Goal: Information Seeking & Learning: Compare options

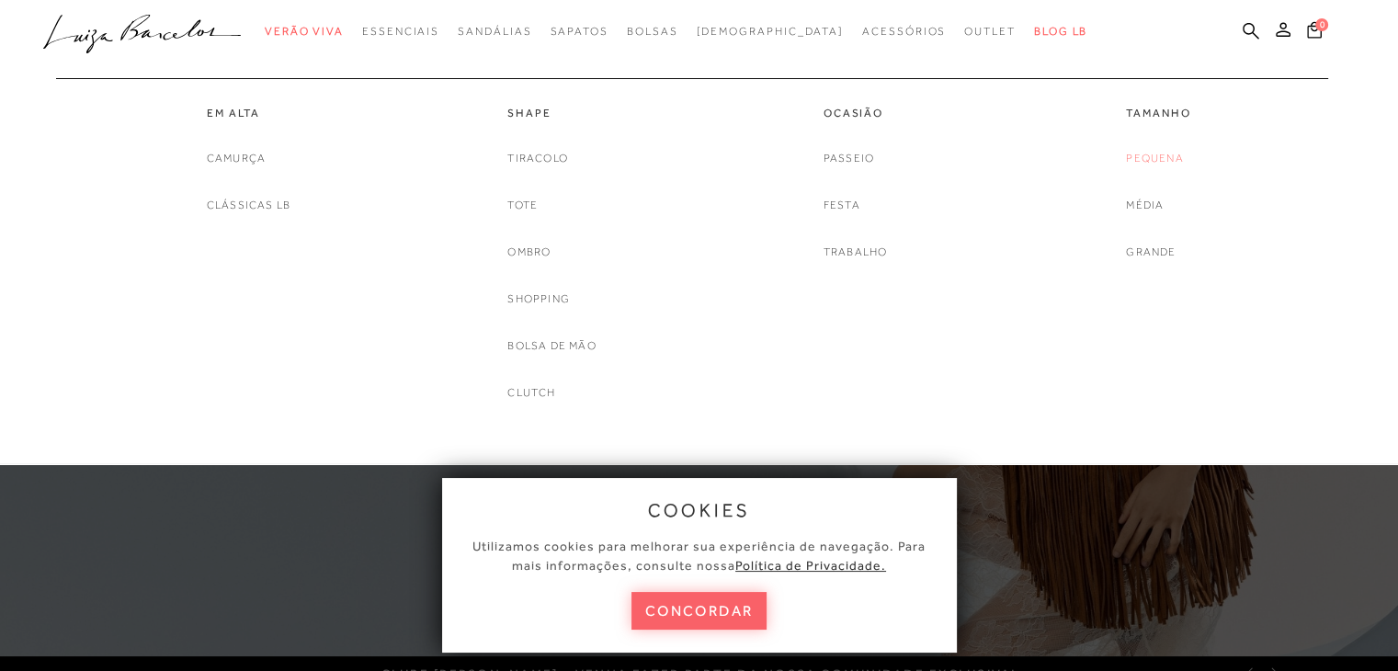
click at [1153, 163] on link "Pequena" at bounding box center [1154, 158] width 57 height 19
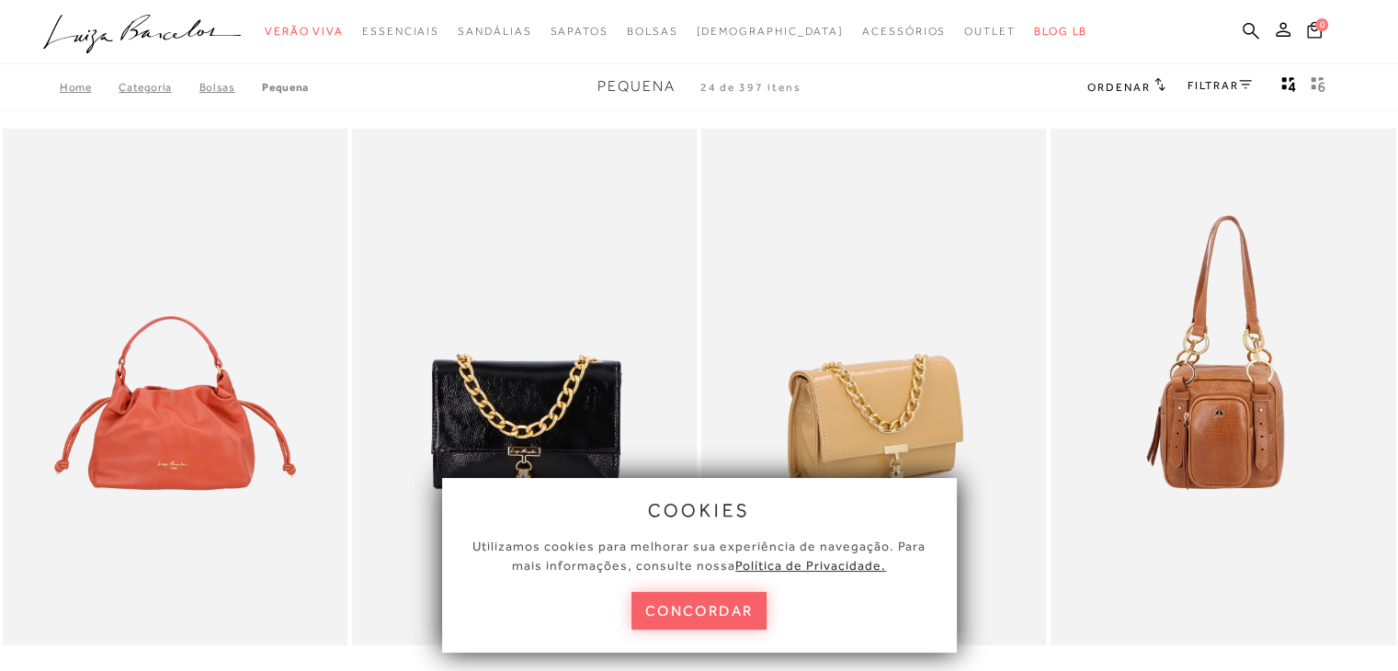
click at [754, 622] on button "concordar" at bounding box center [700, 611] width 136 height 38
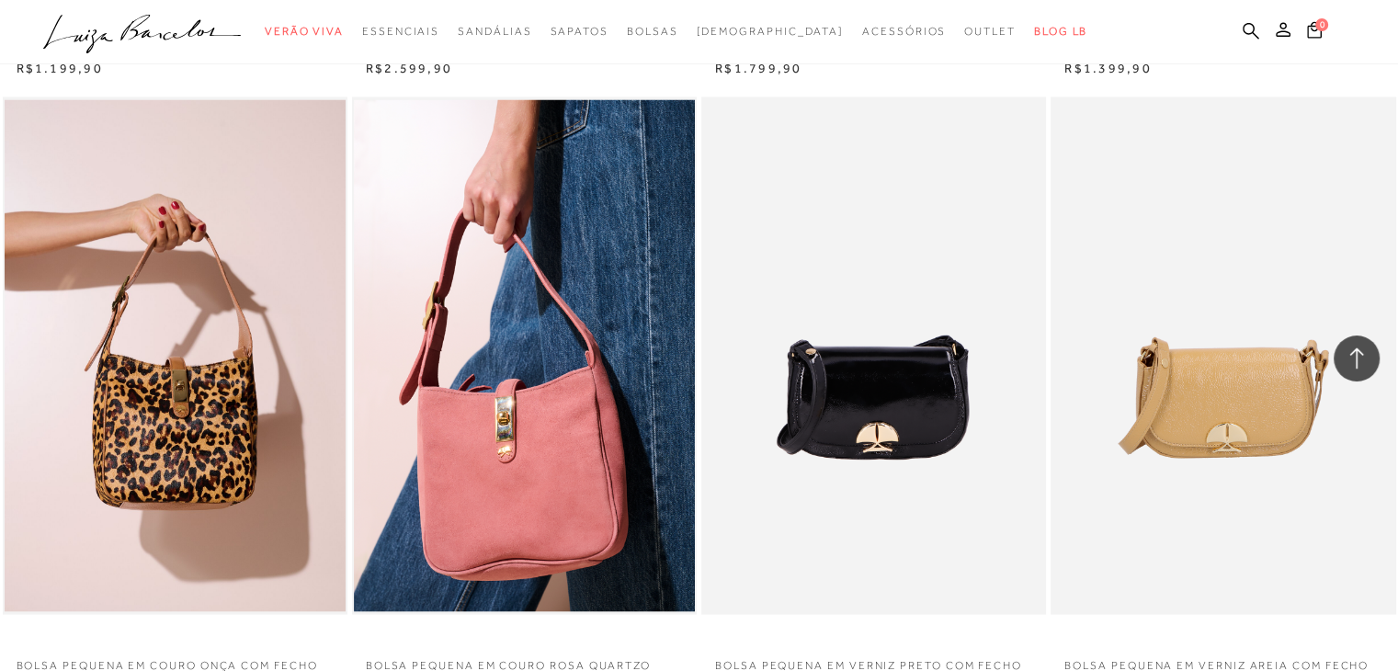
scroll to position [3586, 0]
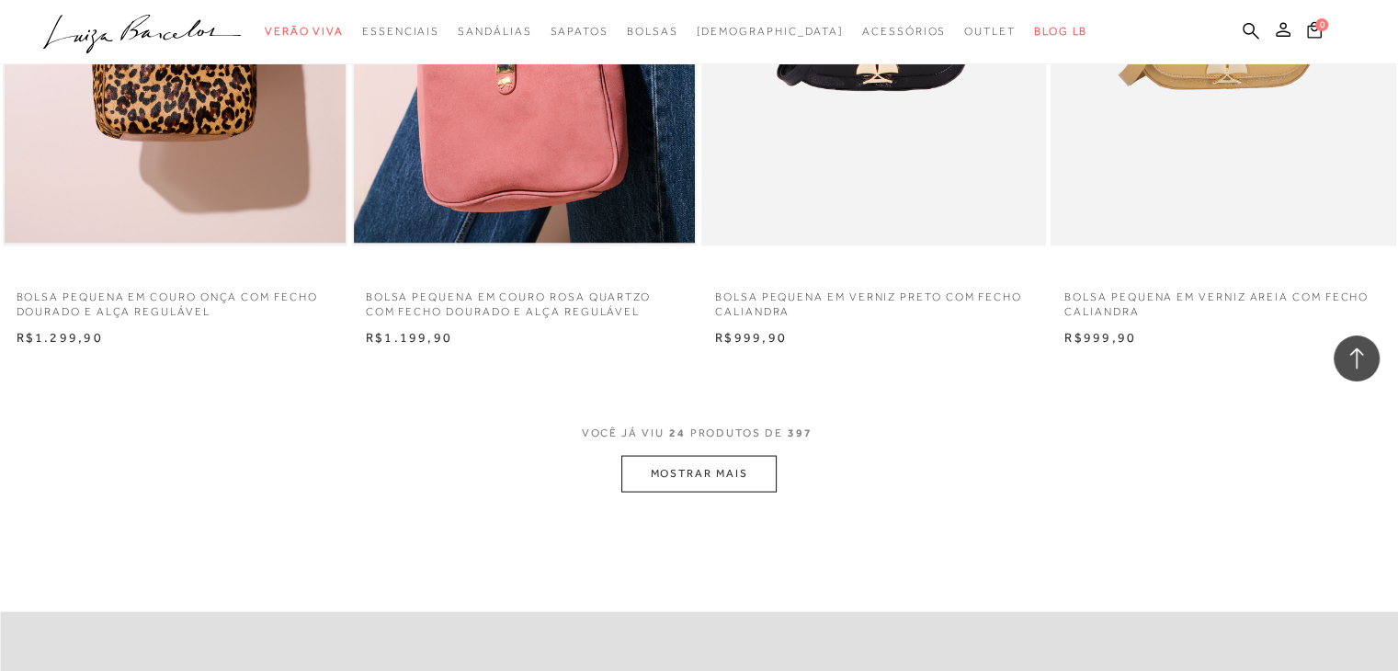
click at [687, 475] on button "MOSTRAR MAIS" at bounding box center [699, 474] width 154 height 36
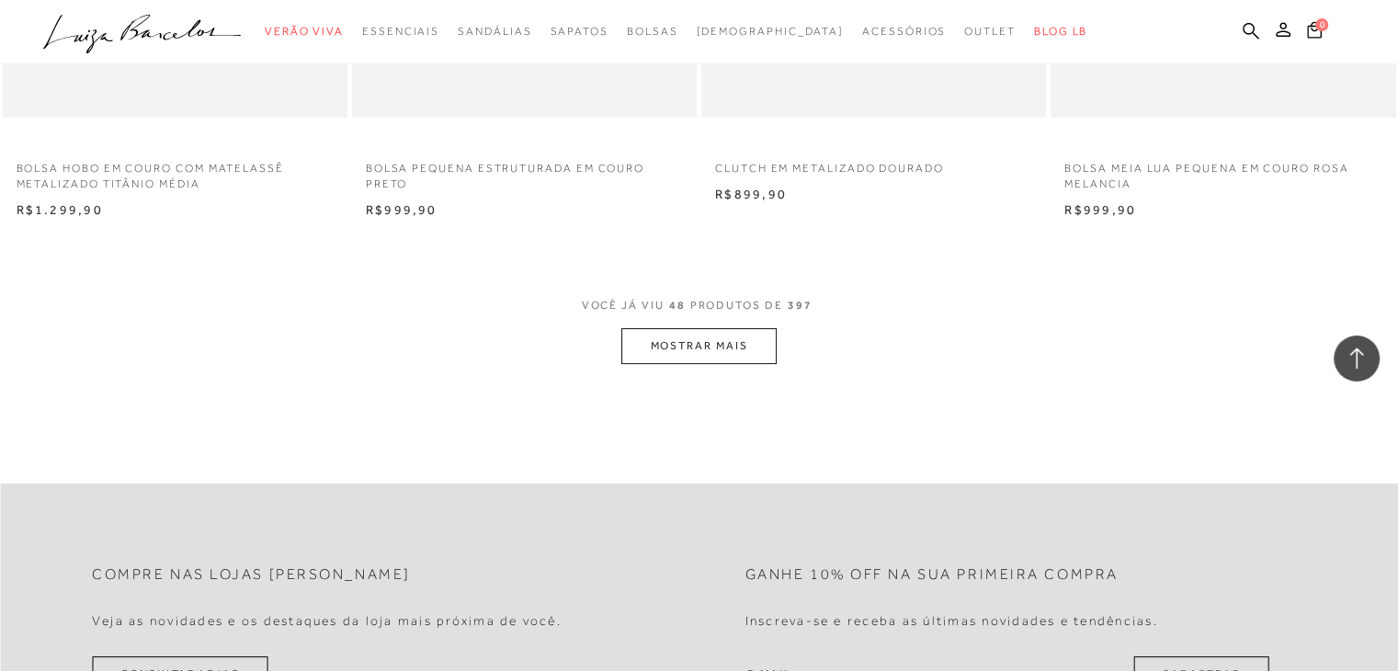
scroll to position [7539, 0]
click at [639, 339] on button "MOSTRAR MAIS" at bounding box center [699, 344] width 154 height 36
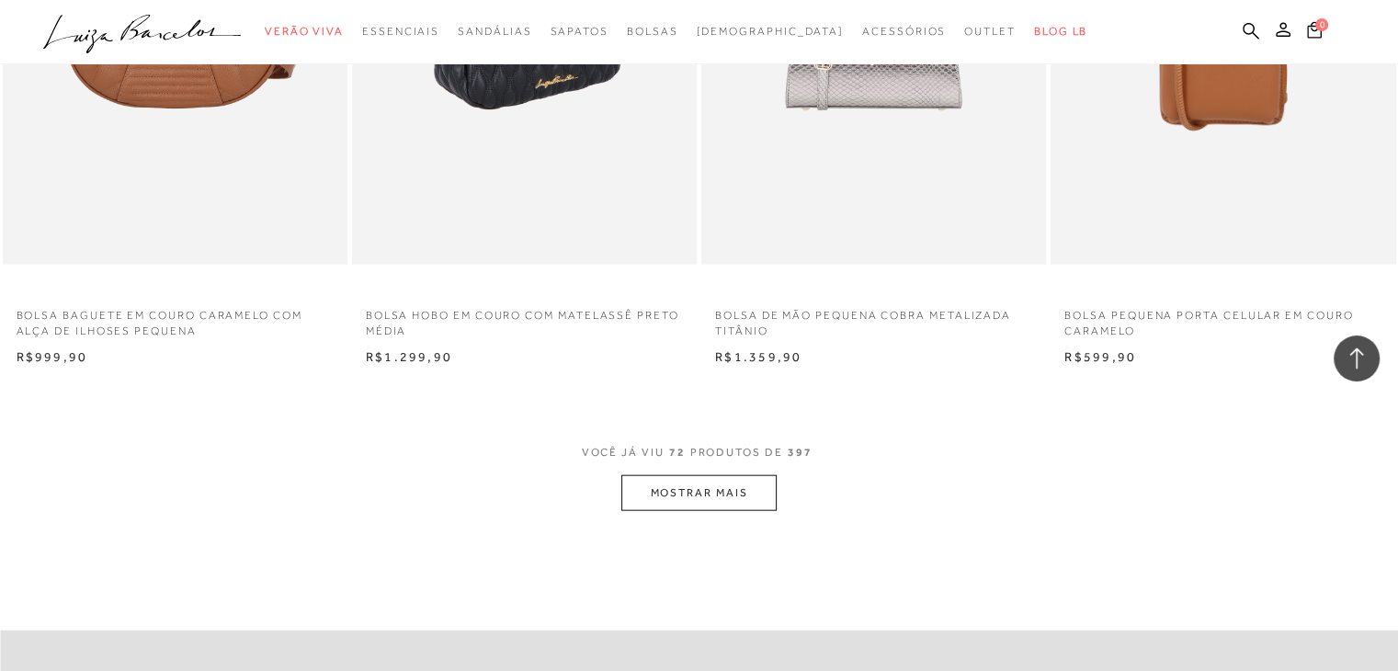
scroll to position [11217, 0]
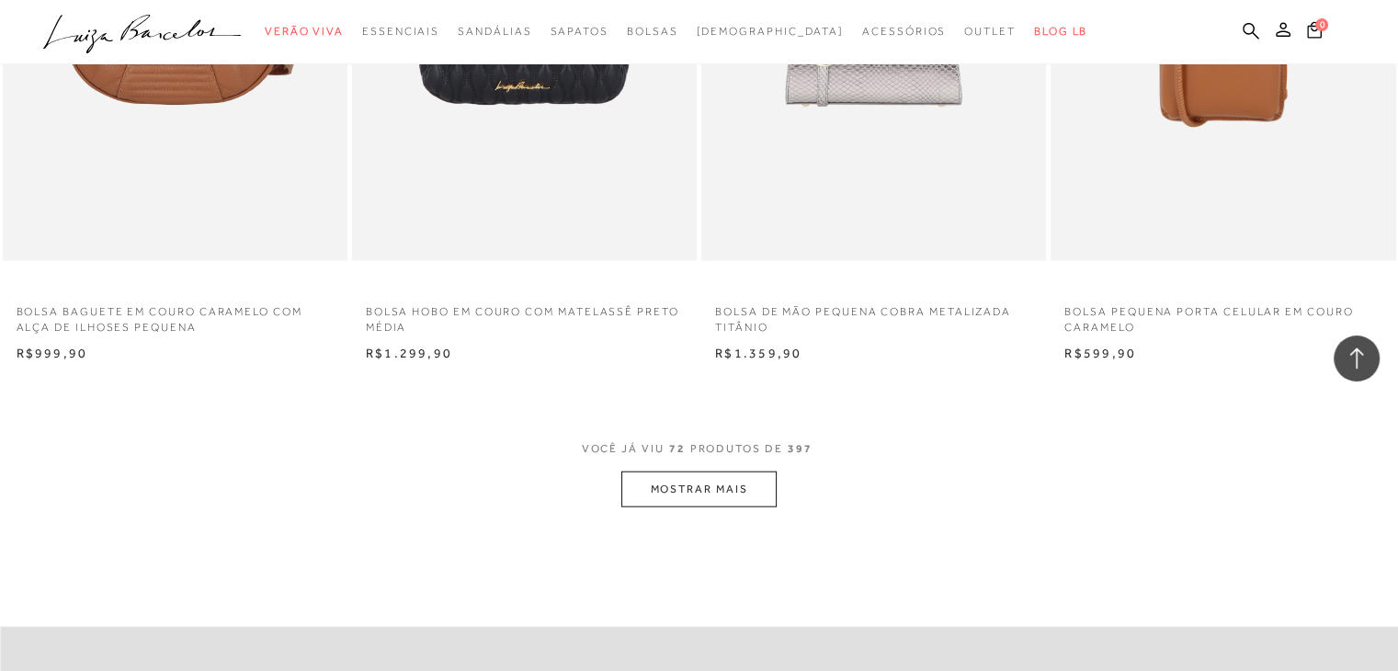
click at [673, 494] on button "MOSTRAR MAIS" at bounding box center [699, 490] width 154 height 36
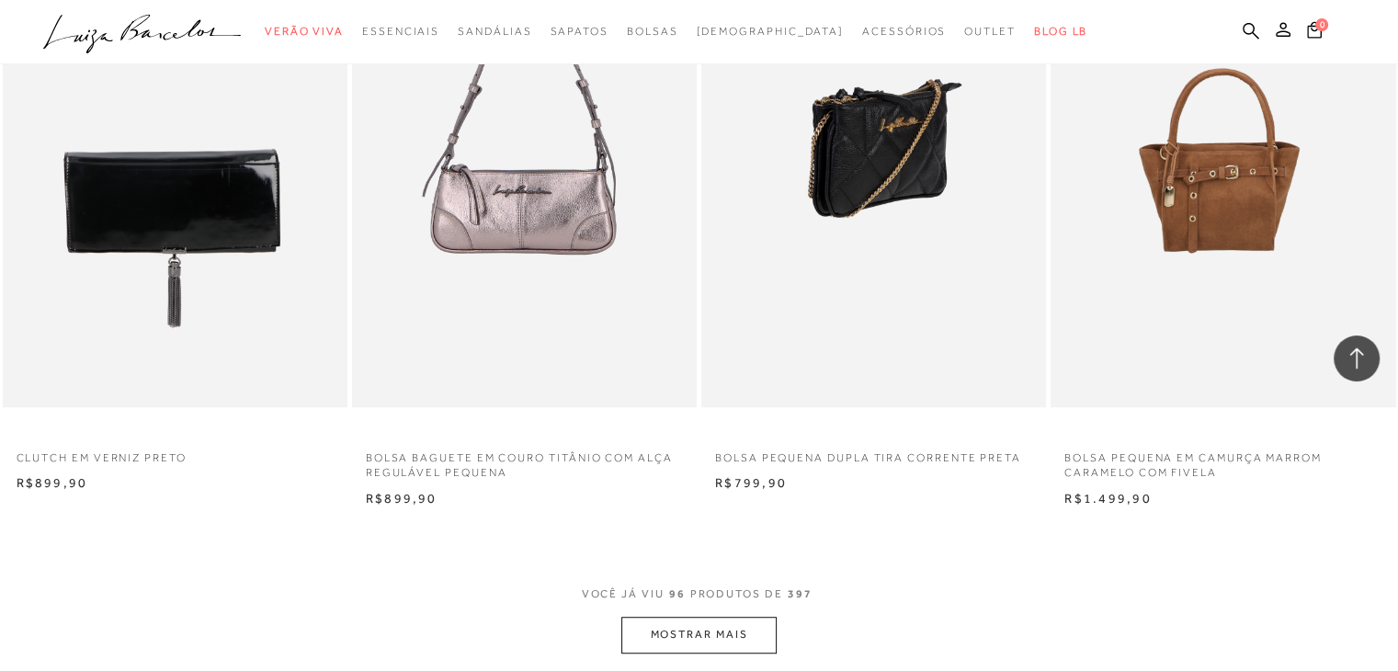
scroll to position [15079, 0]
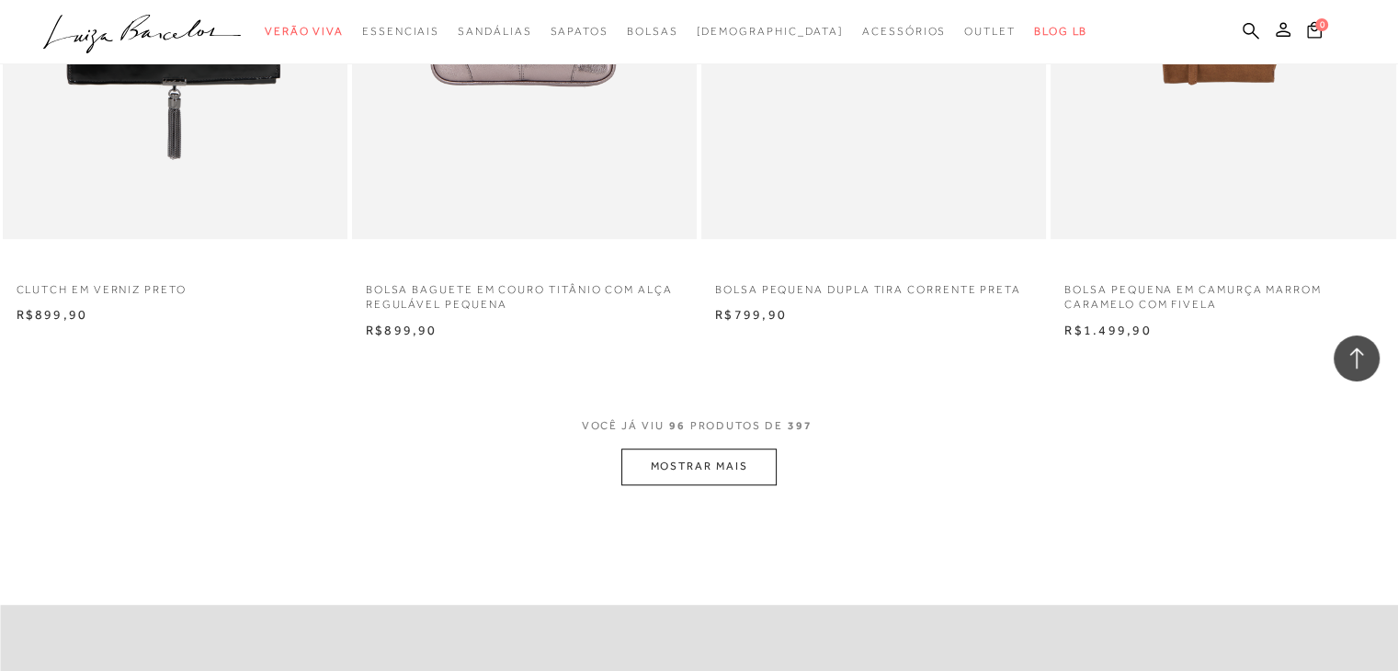
click at [717, 462] on button "MOSTRAR MAIS" at bounding box center [699, 467] width 154 height 36
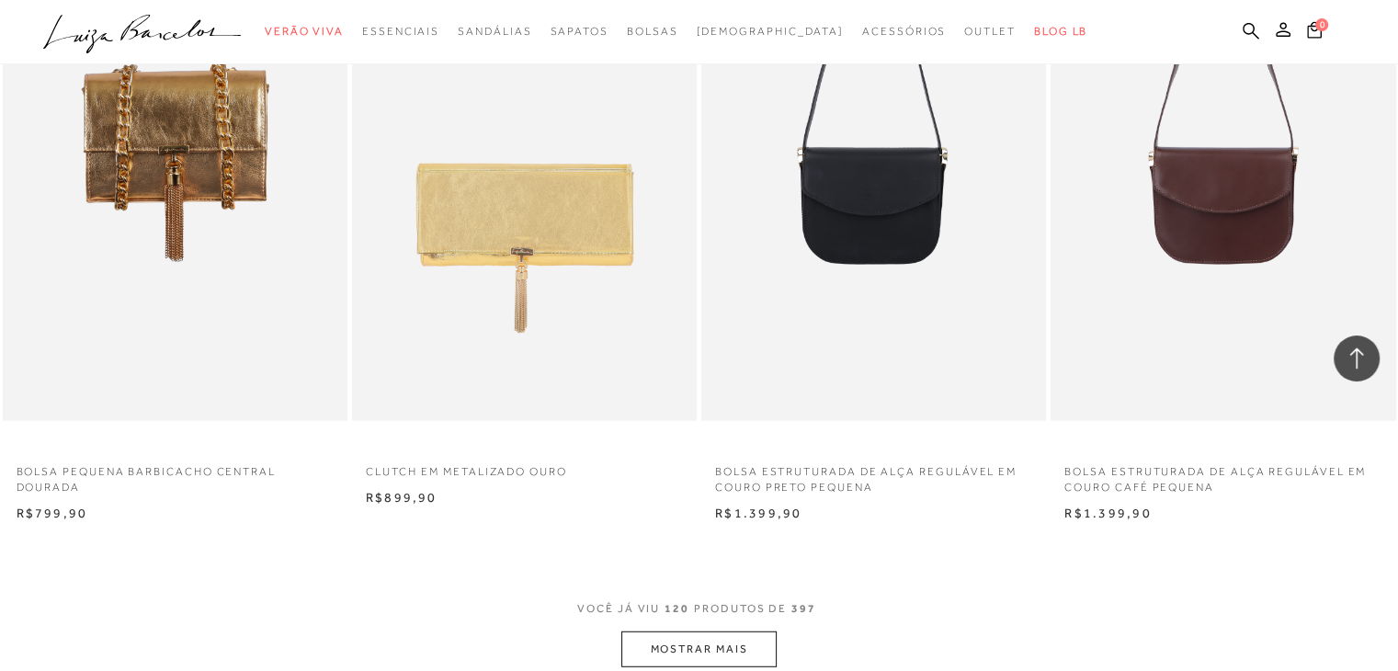
scroll to position [18940, 0]
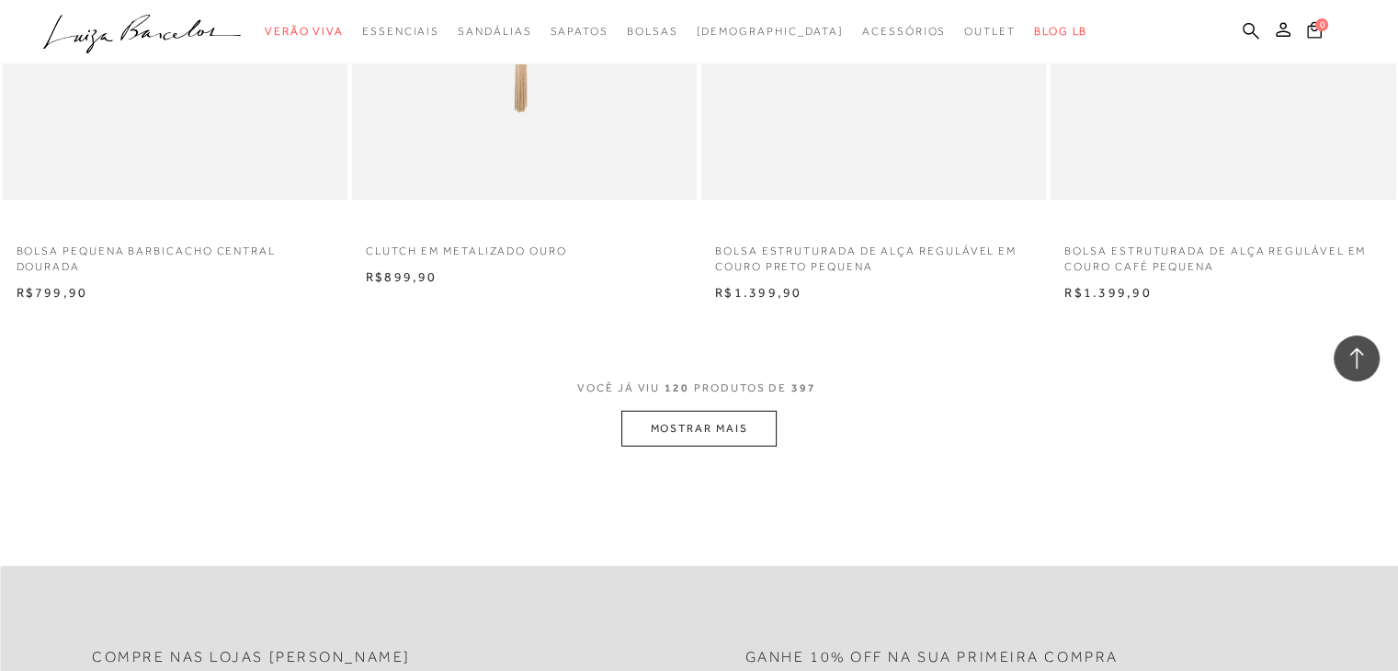
click at [692, 430] on button "MOSTRAR MAIS" at bounding box center [699, 429] width 154 height 36
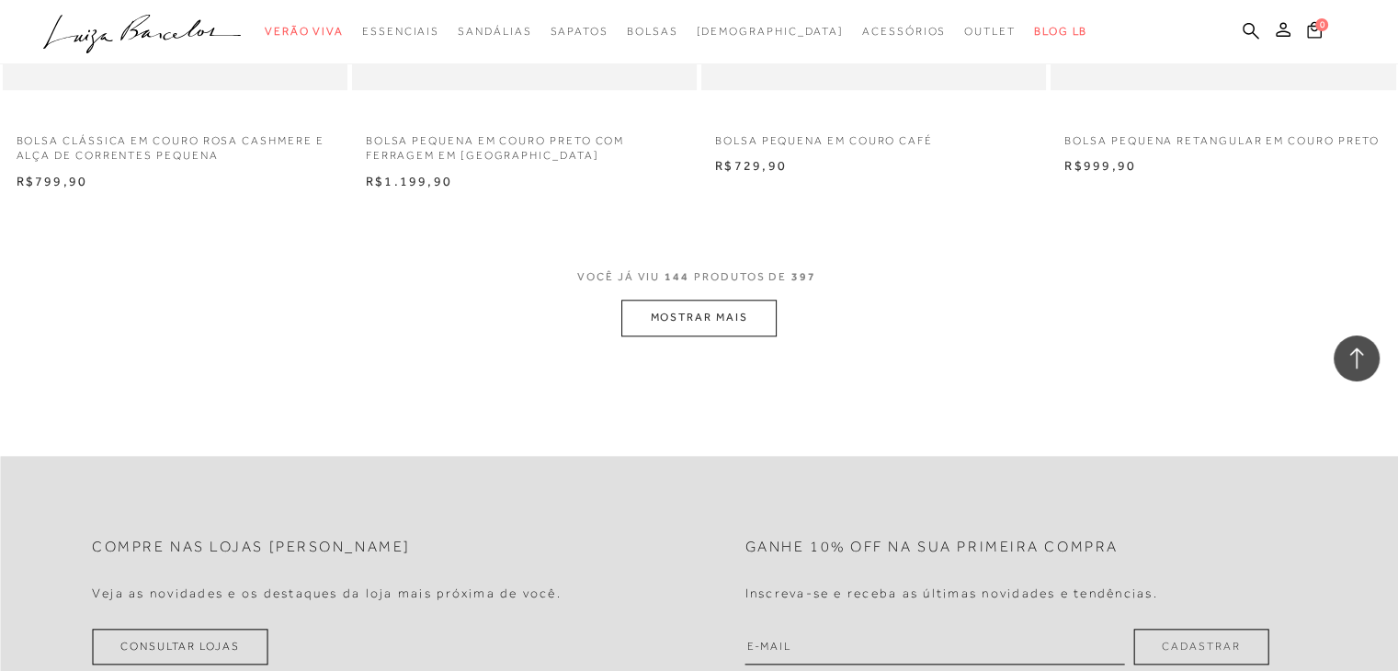
scroll to position [22894, 0]
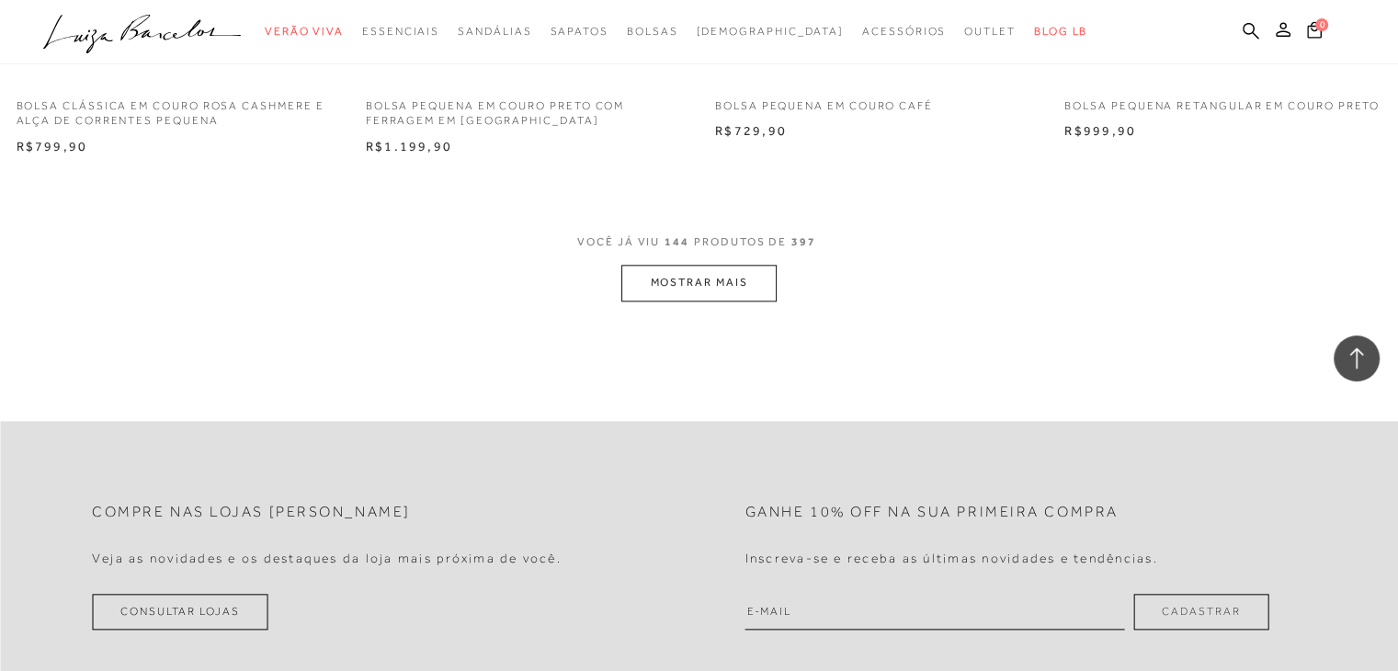
click at [750, 283] on button "MOSTRAR MAIS" at bounding box center [699, 283] width 154 height 36
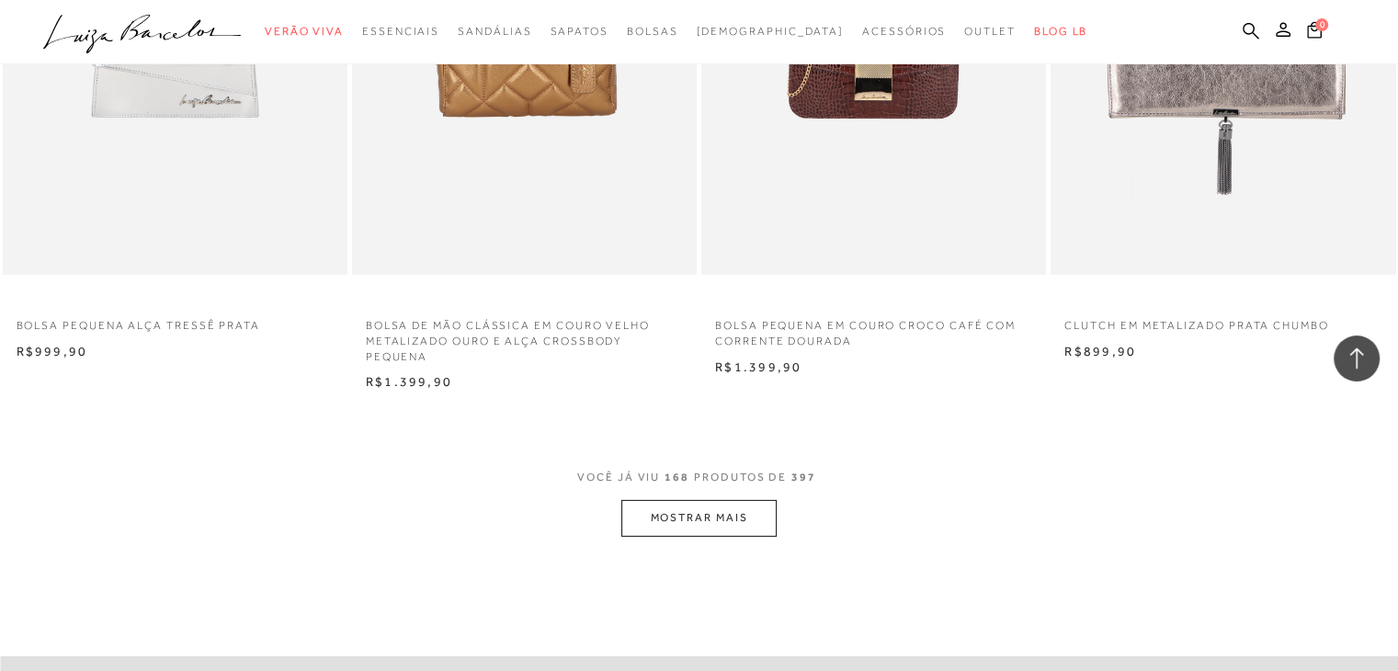
scroll to position [26572, 0]
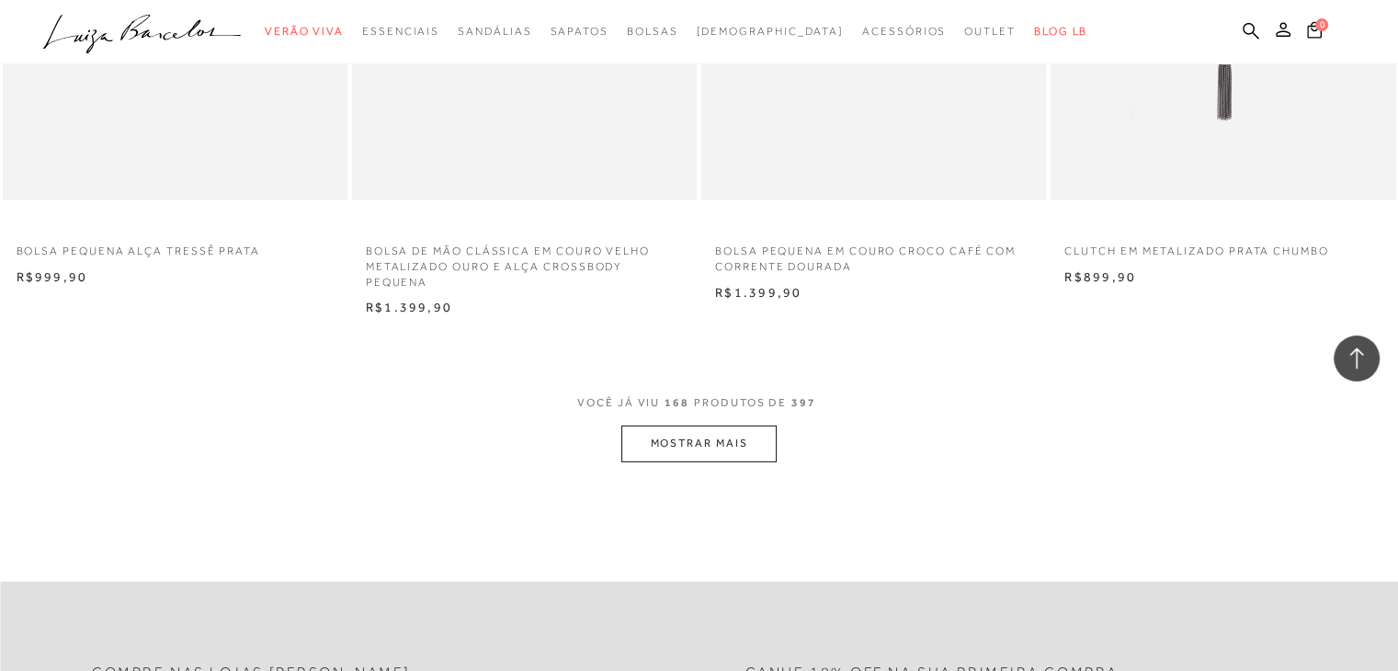
click at [741, 440] on button "MOSTRAR MAIS" at bounding box center [699, 444] width 154 height 36
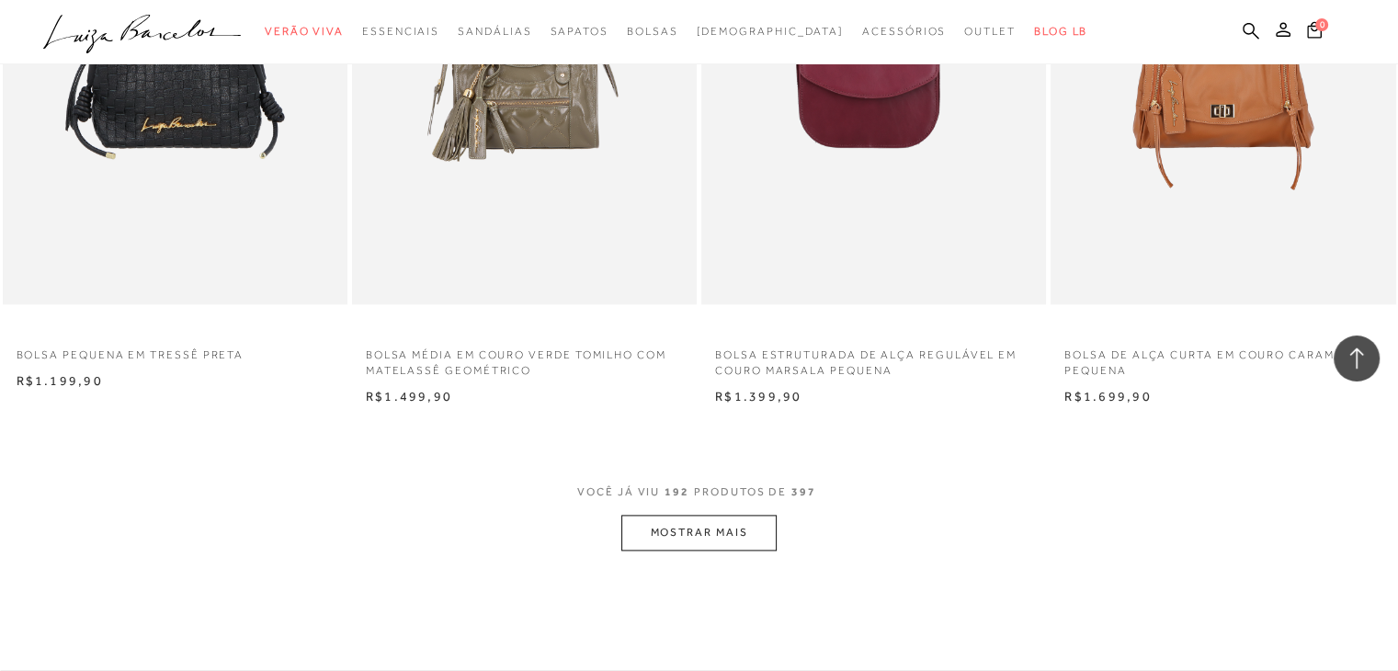
scroll to position [30341, 0]
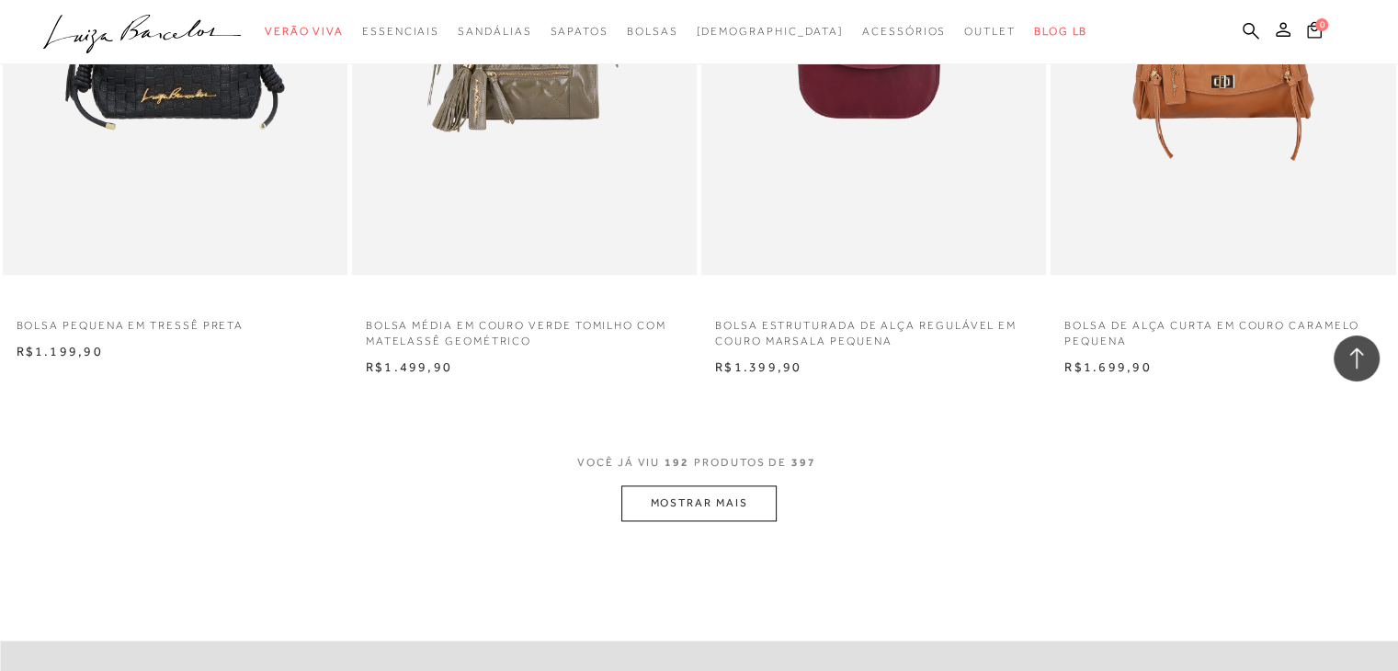
click at [673, 497] on button "MOSTRAR MAIS" at bounding box center [699, 503] width 154 height 36
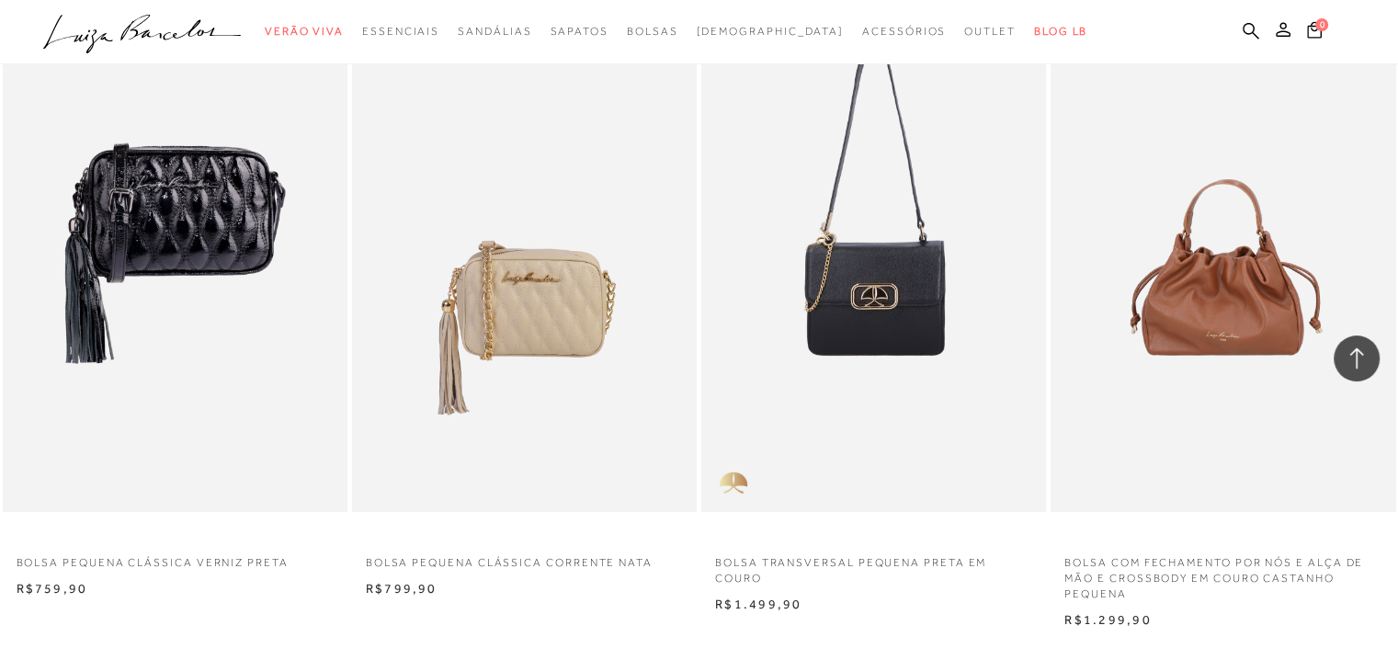
scroll to position [34387, 0]
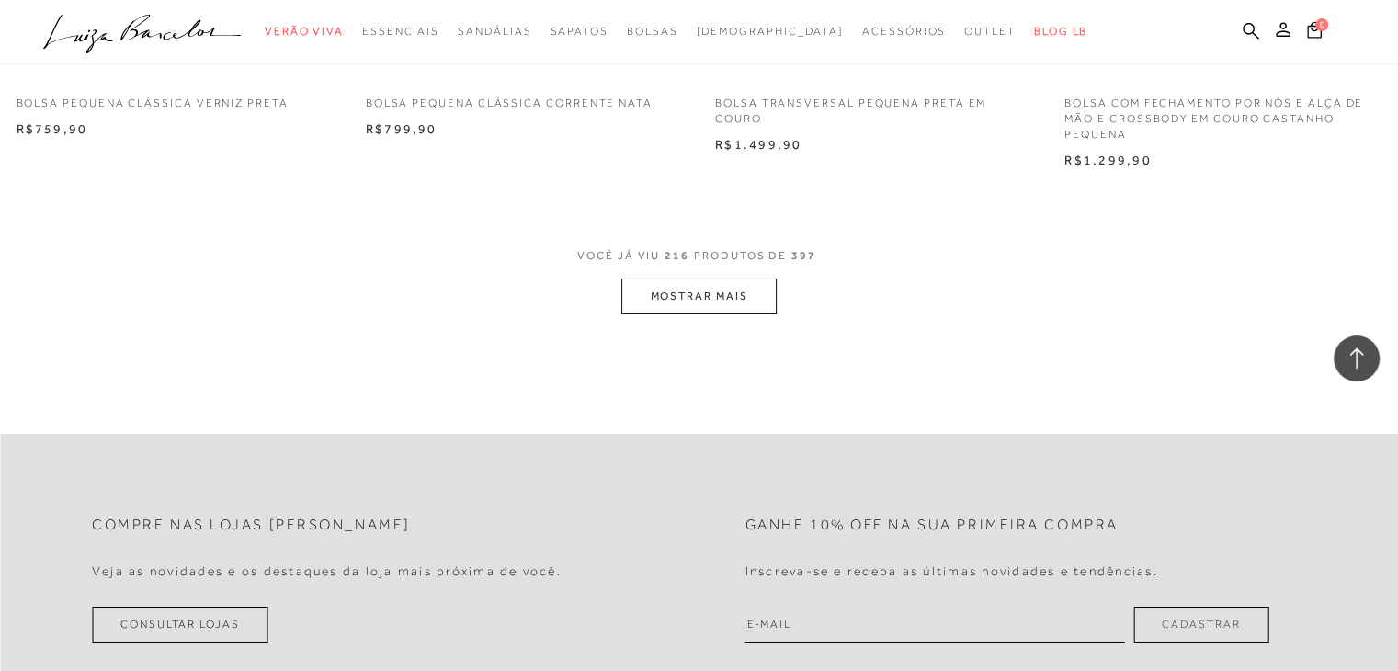
click at [645, 299] on button "MOSTRAR MAIS" at bounding box center [699, 297] width 154 height 36
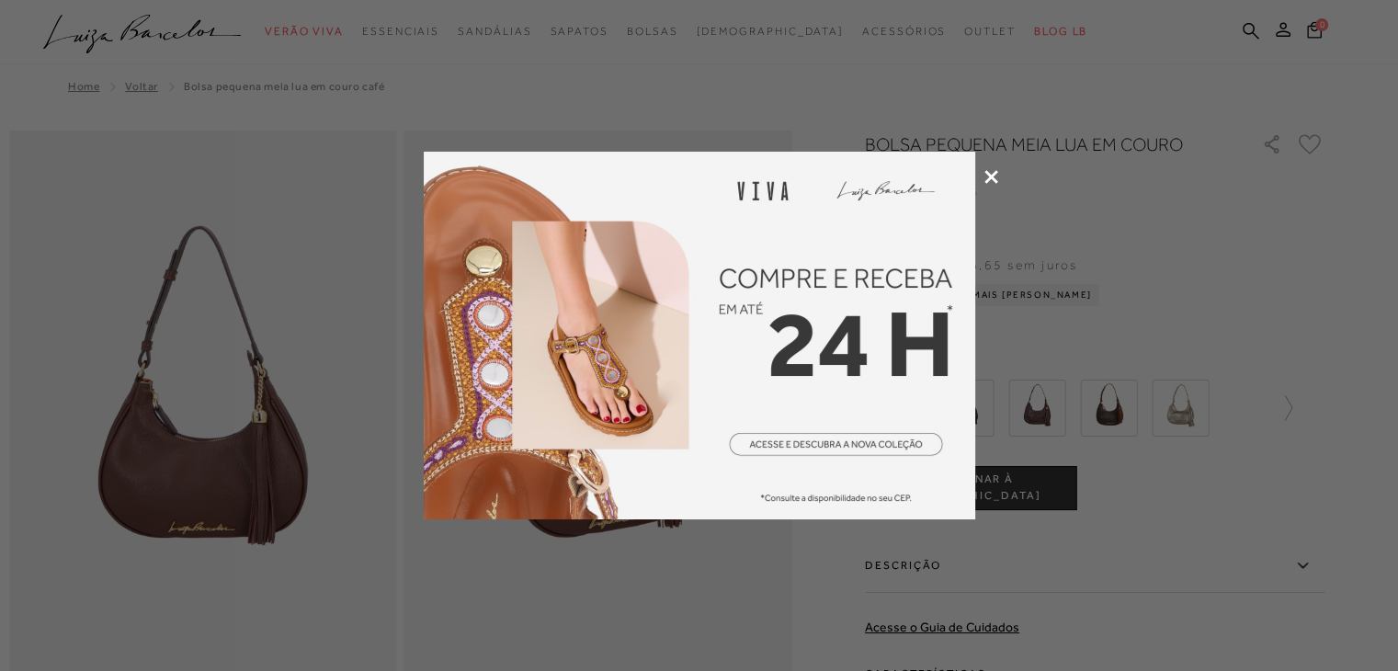
click at [992, 176] on icon at bounding box center [992, 177] width 14 height 14
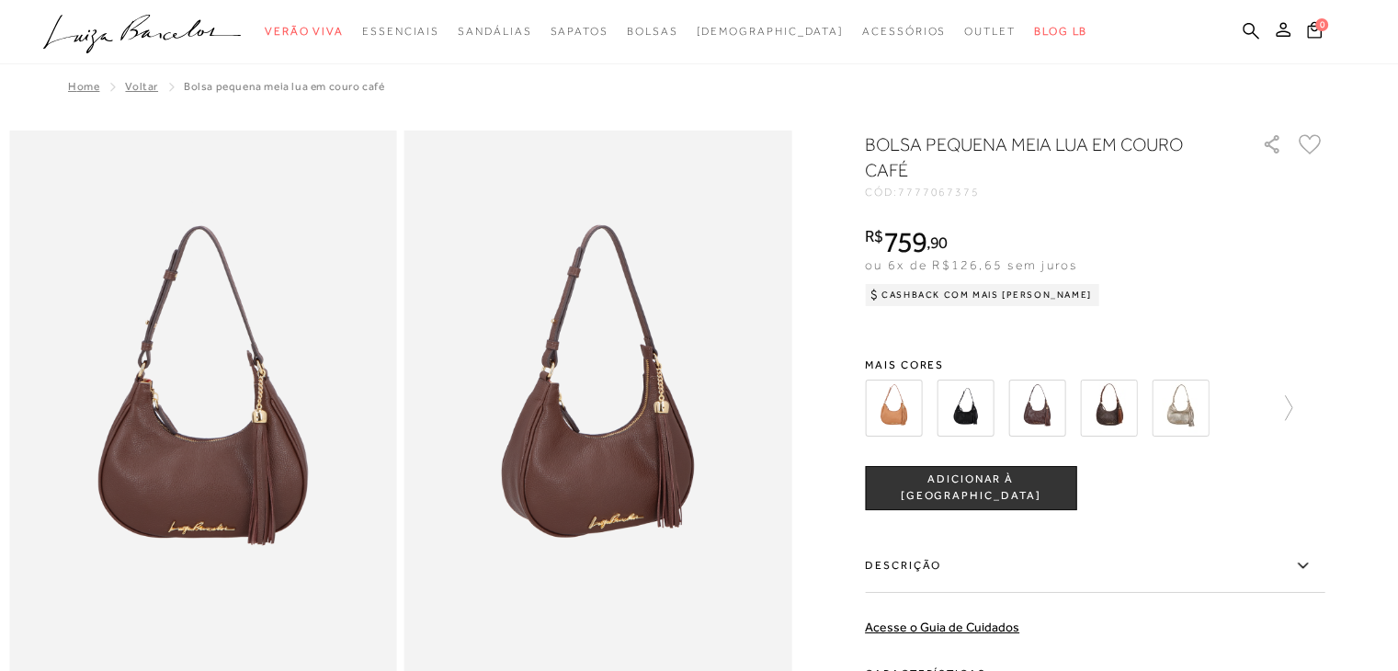
click at [1303, 409] on div at bounding box center [1095, 408] width 460 height 68
click at [1293, 407] on icon at bounding box center [1288, 407] width 7 height 25
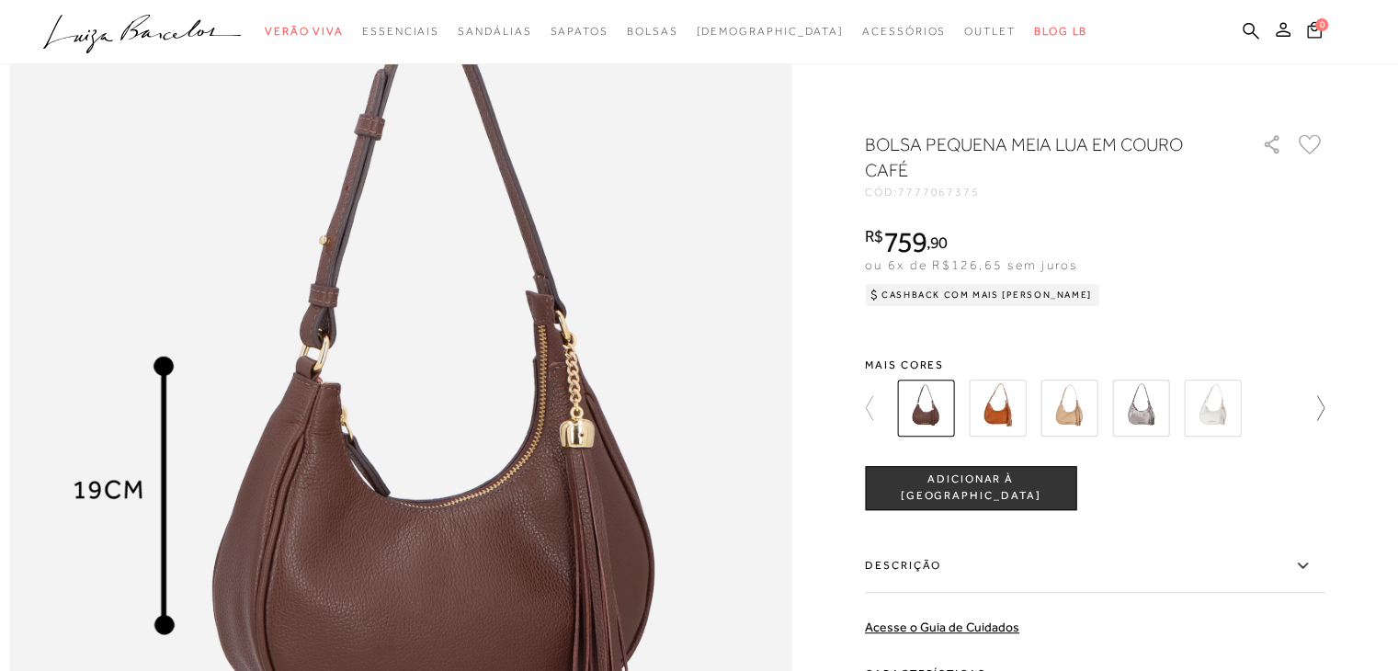
scroll to position [1287, 0]
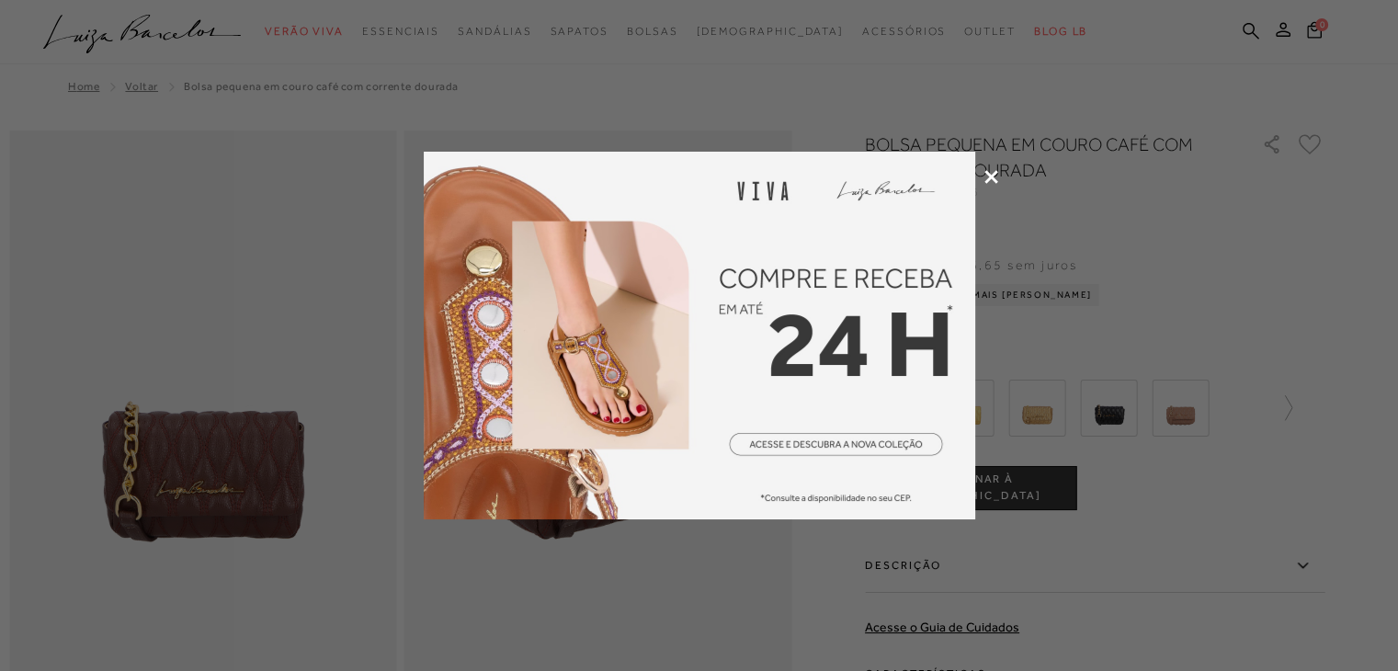
click at [992, 171] on icon at bounding box center [992, 177] width 14 height 14
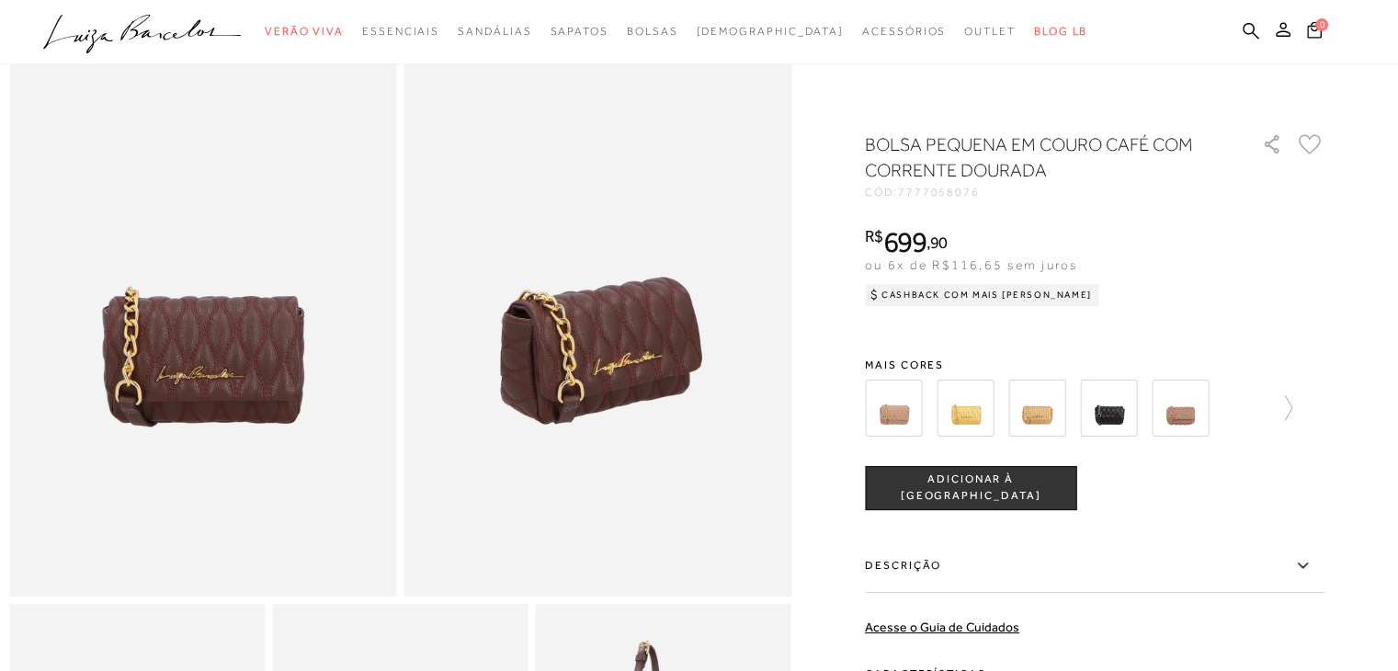
scroll to position [92, 0]
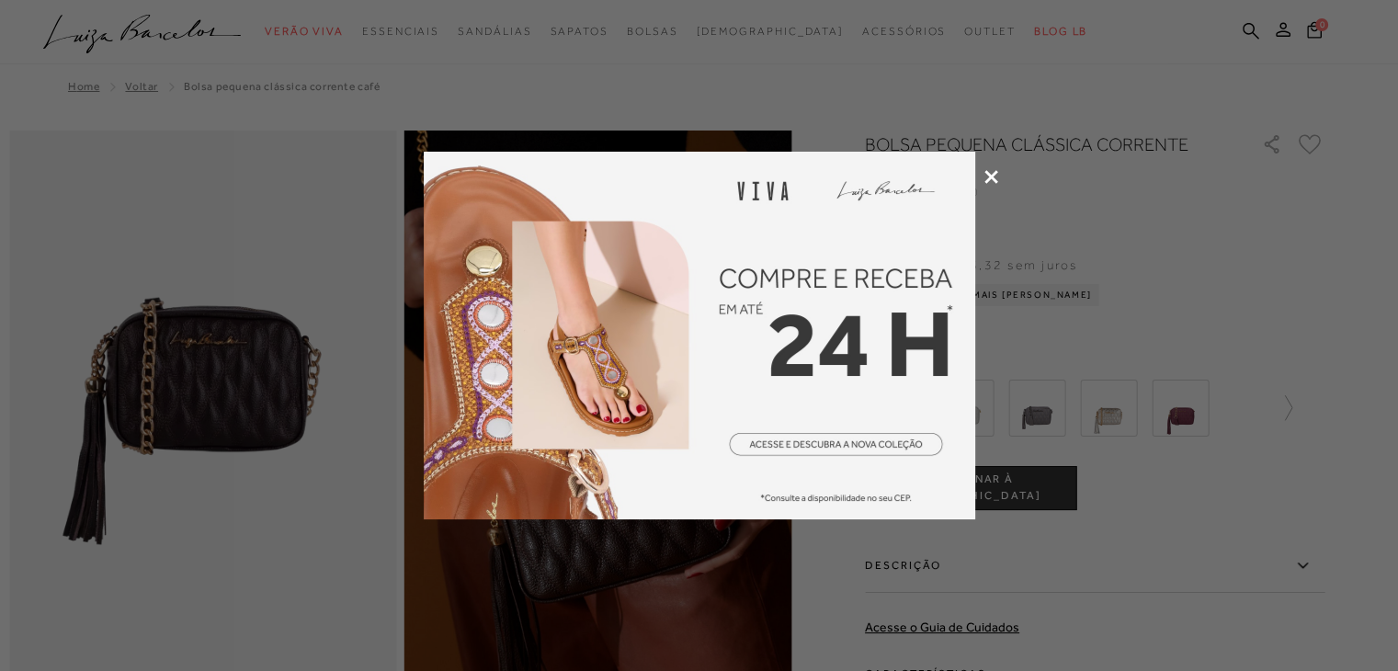
click at [987, 174] on icon at bounding box center [992, 177] width 14 height 14
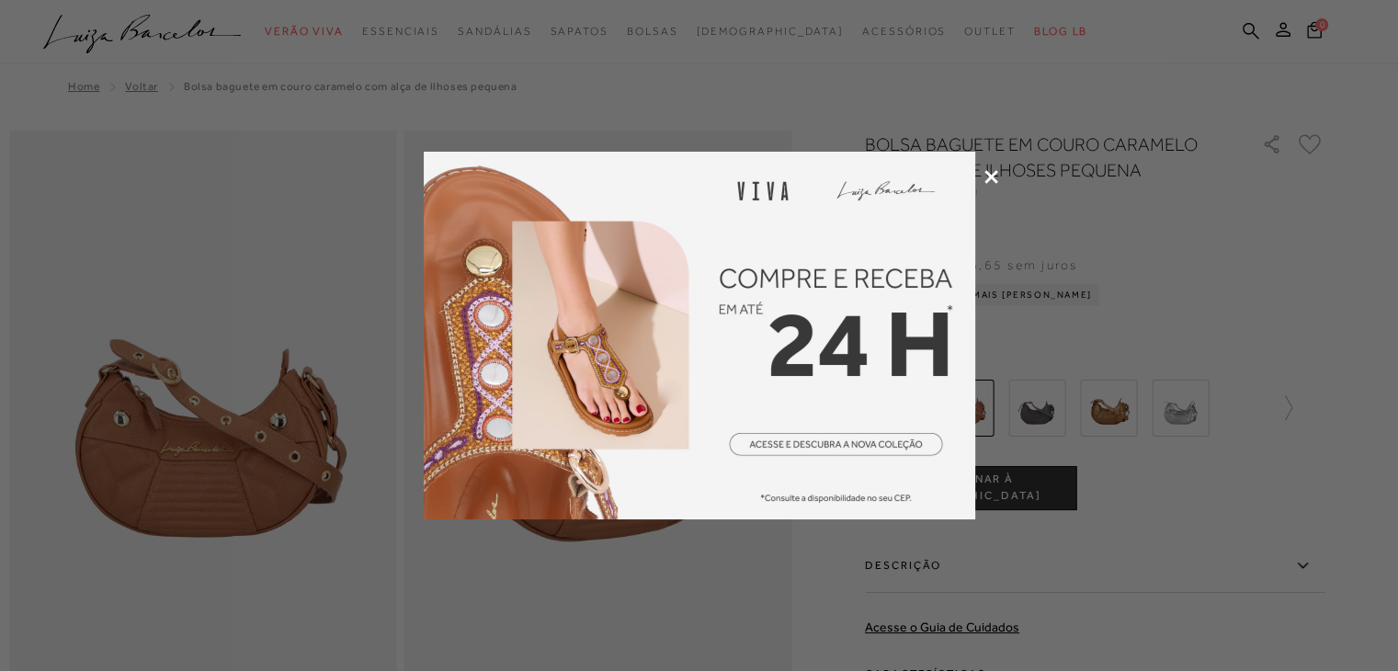
click at [983, 177] on div at bounding box center [699, 335] width 1398 height 671
click at [989, 174] on icon at bounding box center [992, 177] width 14 height 14
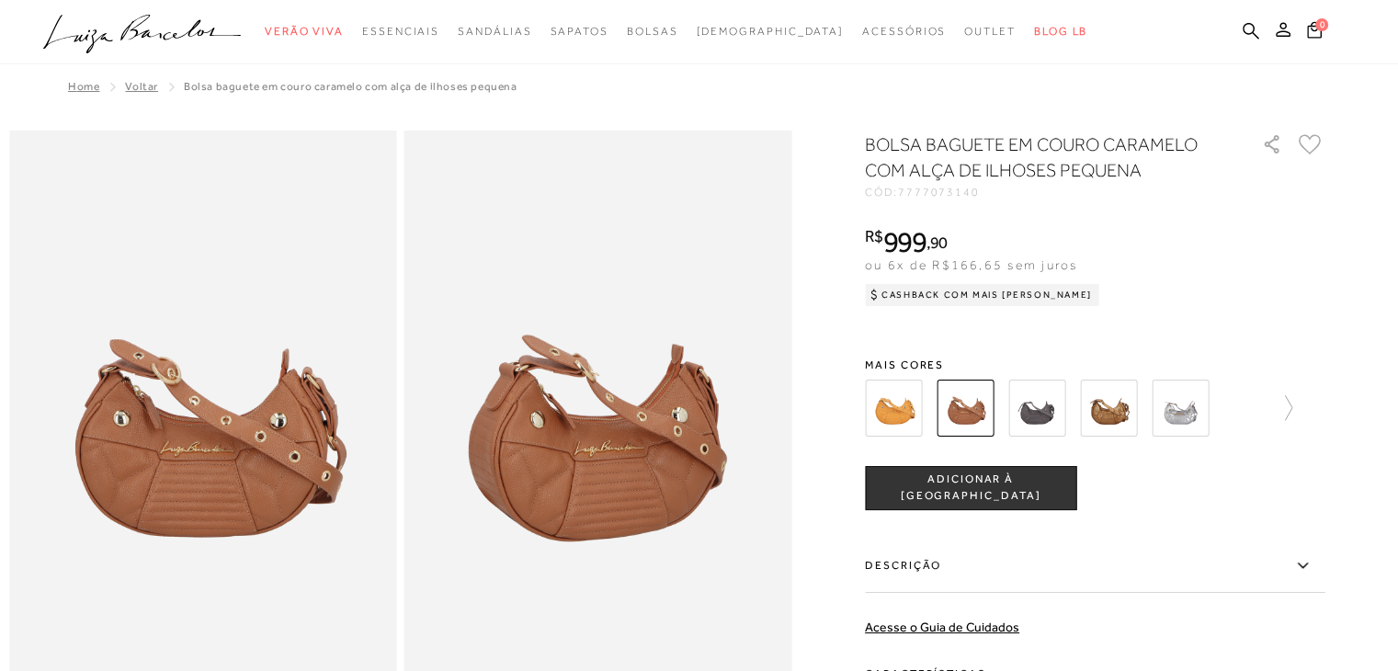
click at [1299, 402] on div at bounding box center [1095, 408] width 460 height 68
click at [1293, 405] on icon at bounding box center [1280, 408] width 26 height 26
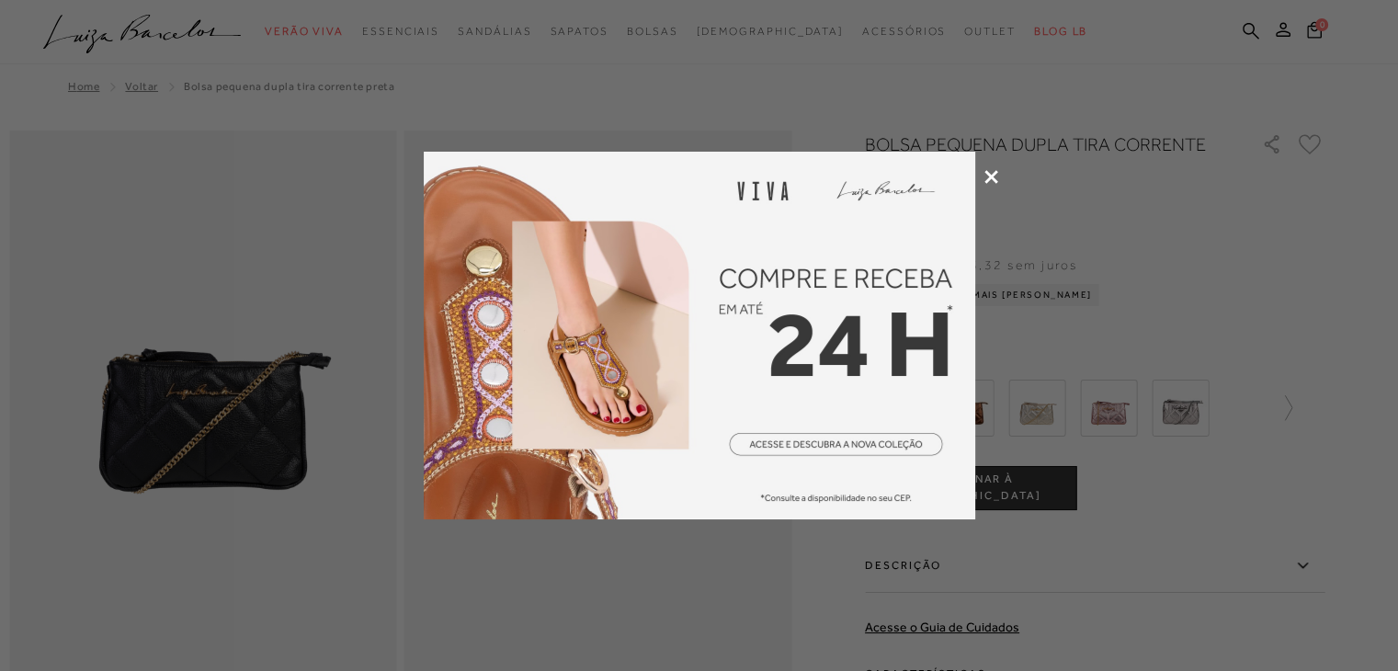
click at [987, 177] on icon at bounding box center [992, 177] width 14 height 14
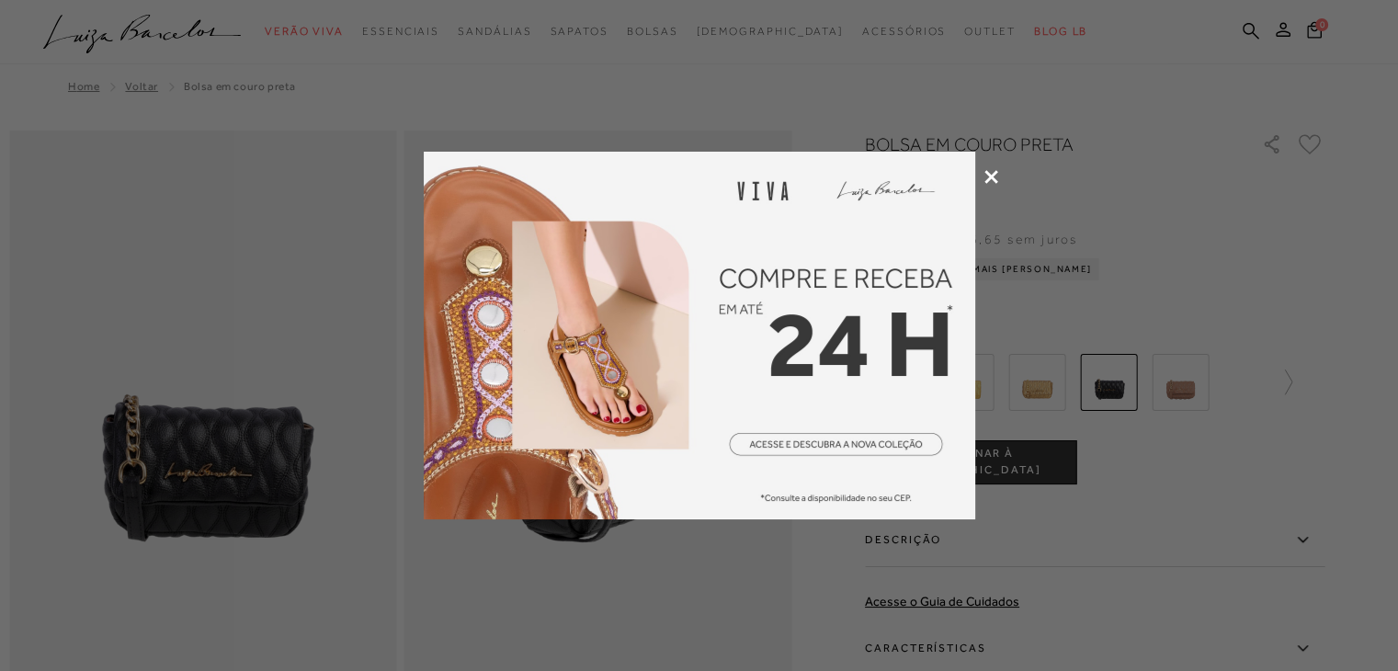
click at [991, 174] on icon at bounding box center [992, 177] width 14 height 14
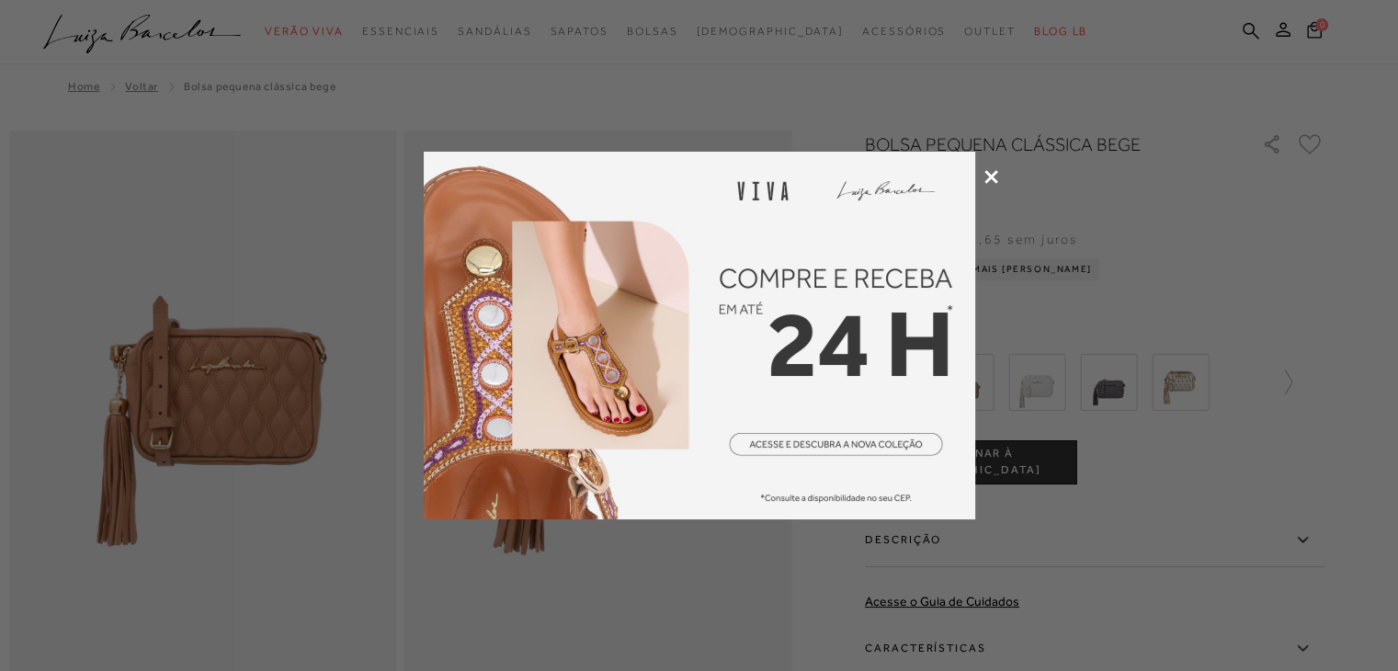
click at [988, 174] on icon at bounding box center [992, 177] width 14 height 14
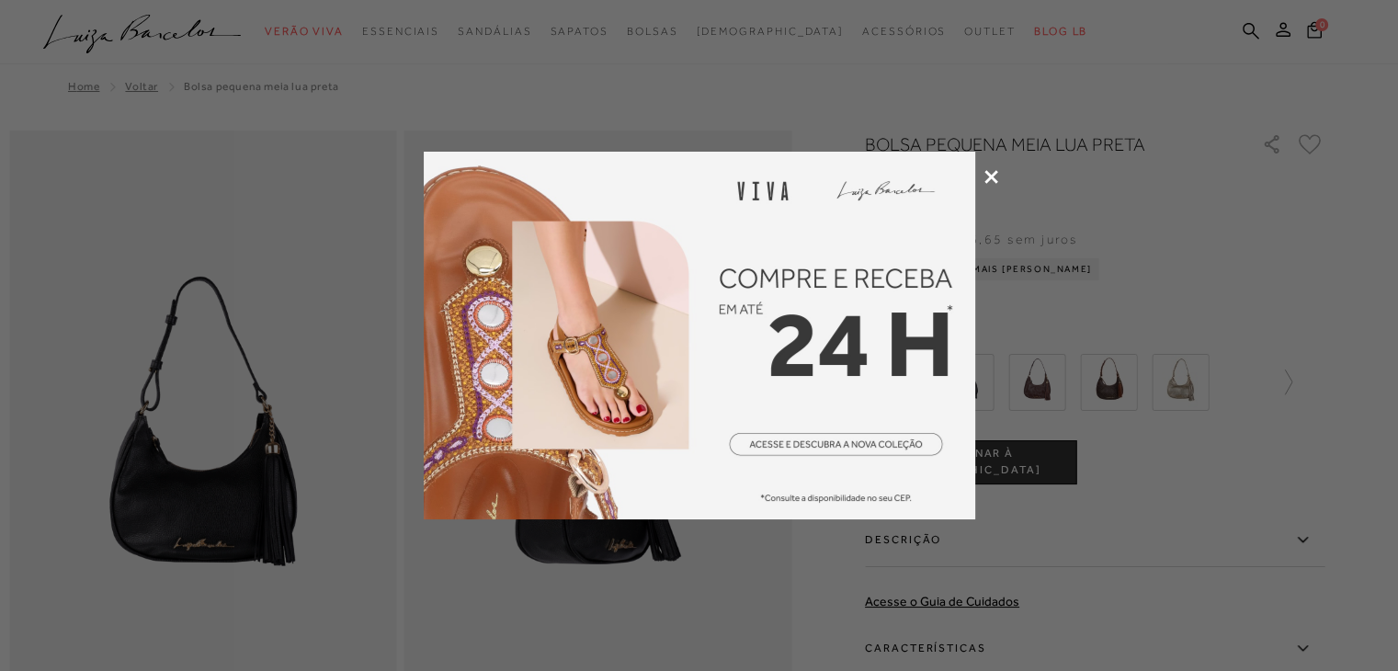
click at [989, 176] on icon at bounding box center [992, 177] width 14 height 14
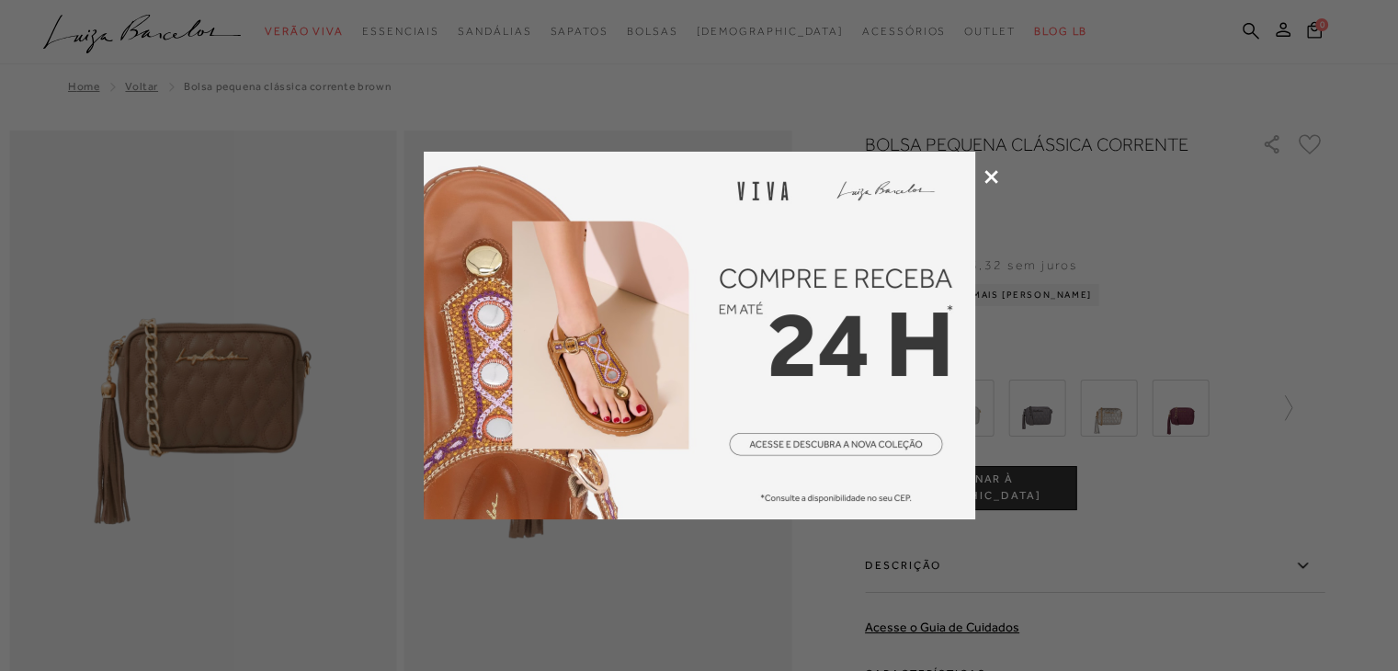
click at [988, 174] on icon at bounding box center [992, 177] width 14 height 14
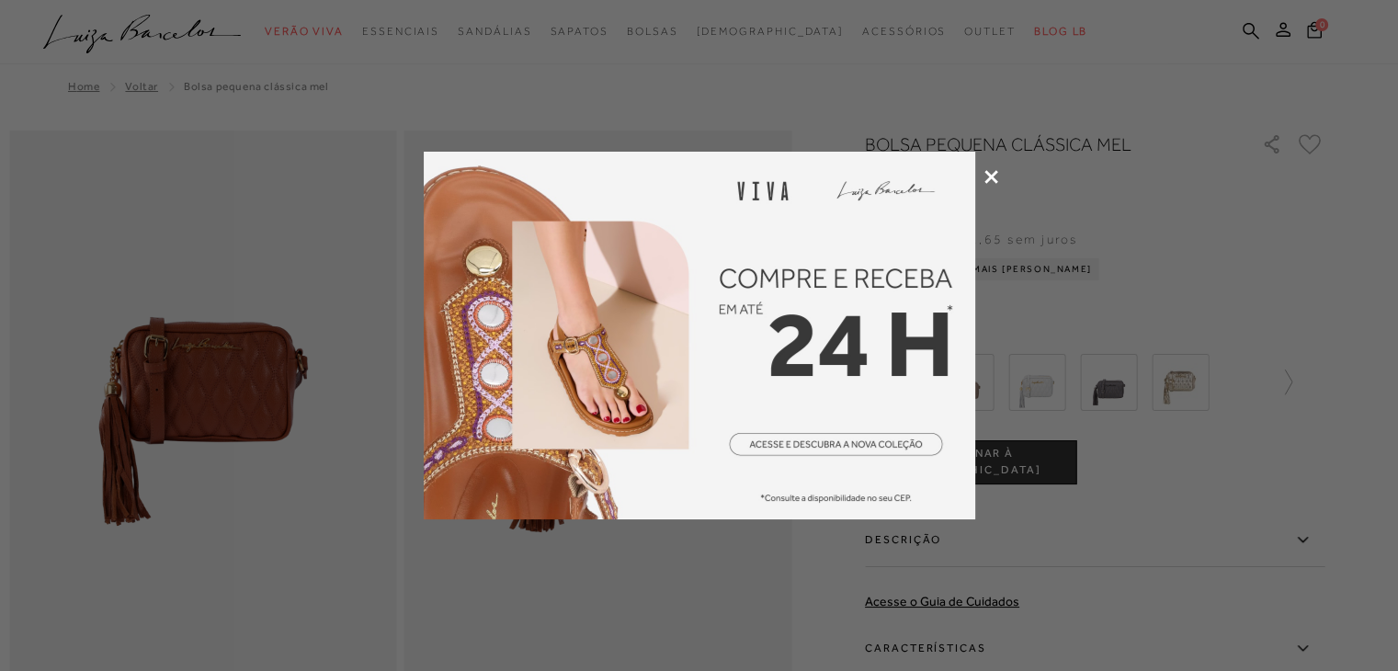
click at [987, 172] on icon at bounding box center [992, 177] width 14 height 14
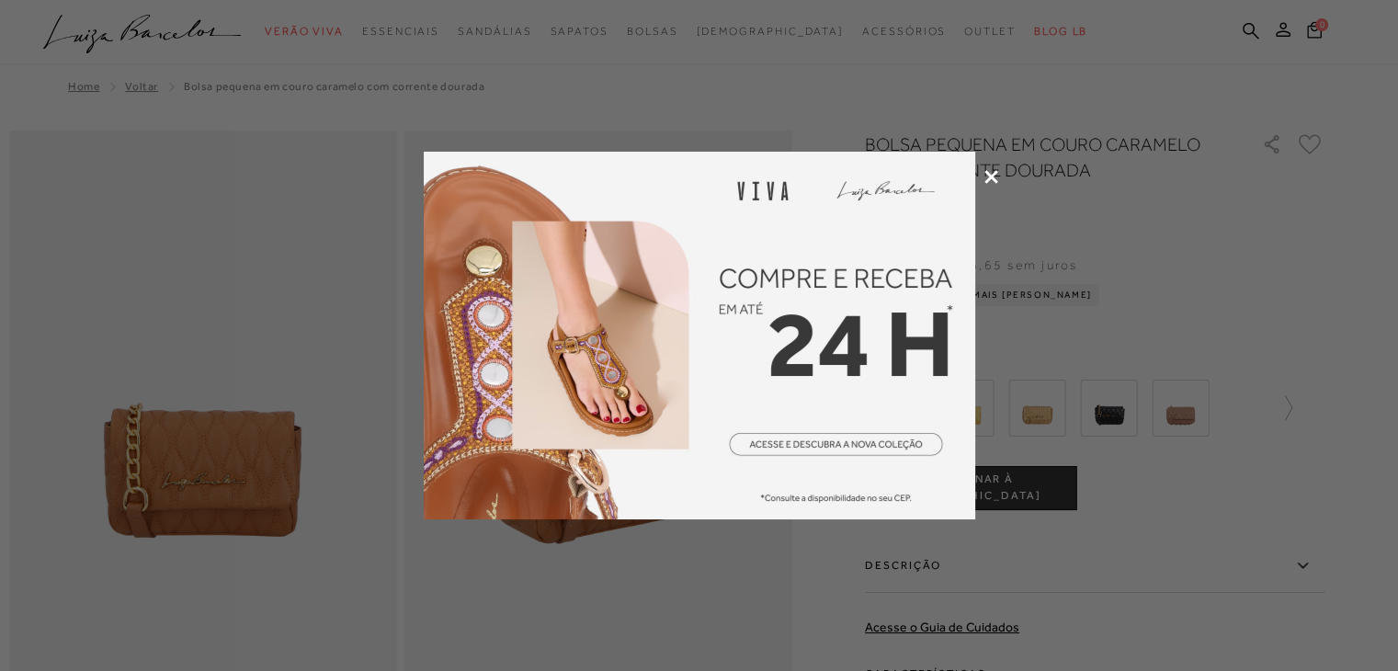
click at [985, 174] on icon at bounding box center [992, 177] width 14 height 14
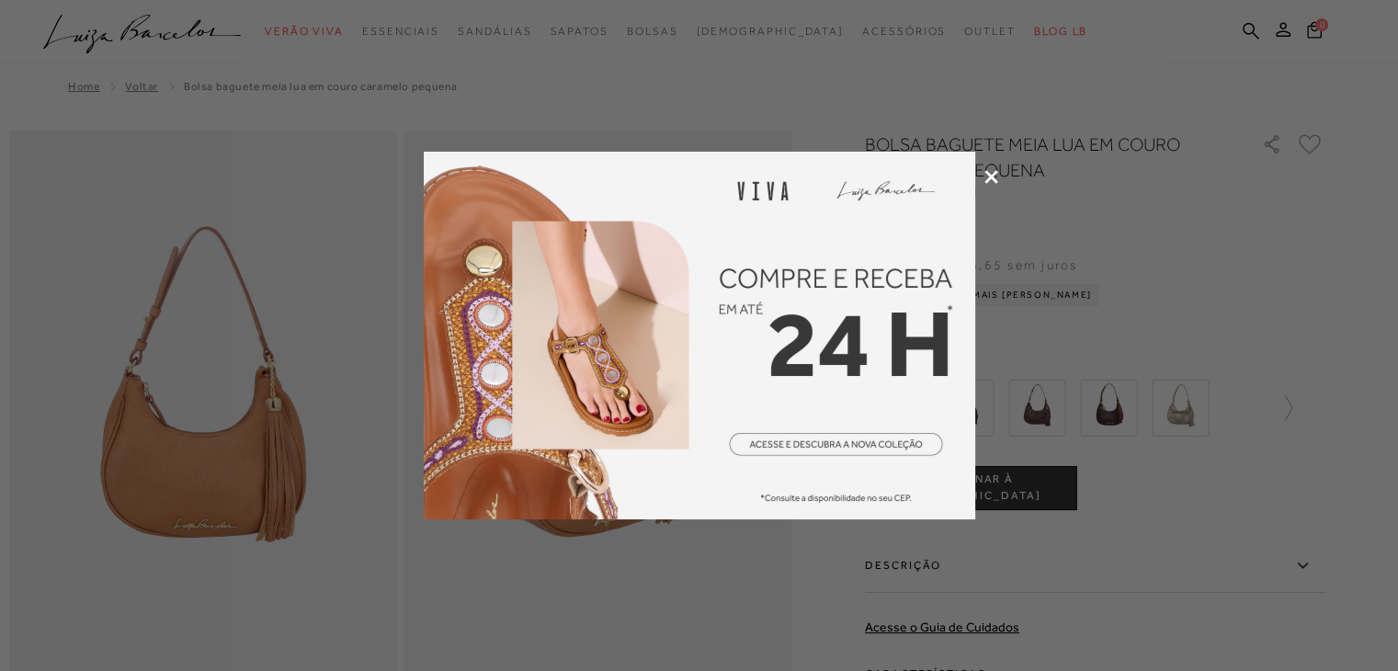
click at [985, 177] on icon at bounding box center [992, 177] width 14 height 14
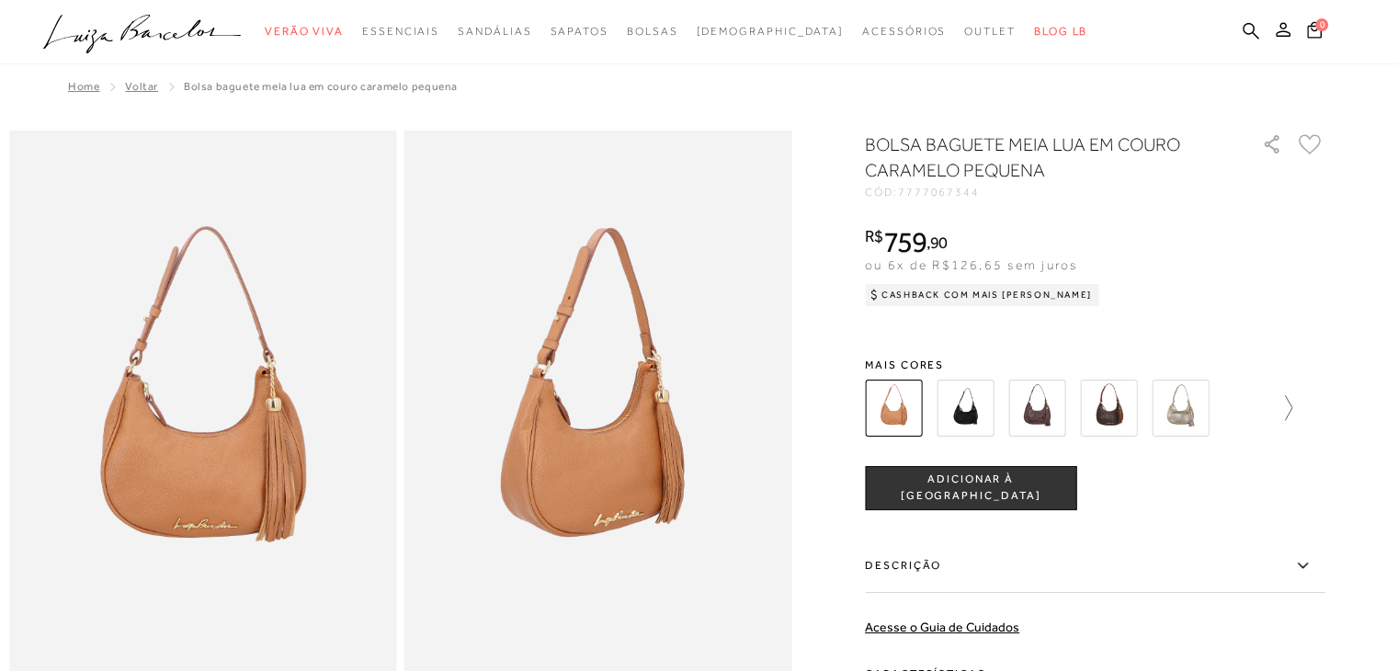
click at [1293, 408] on icon at bounding box center [1280, 408] width 26 height 26
click at [1325, 409] on icon at bounding box center [1312, 408] width 26 height 26
